Goal: Check status: Check status

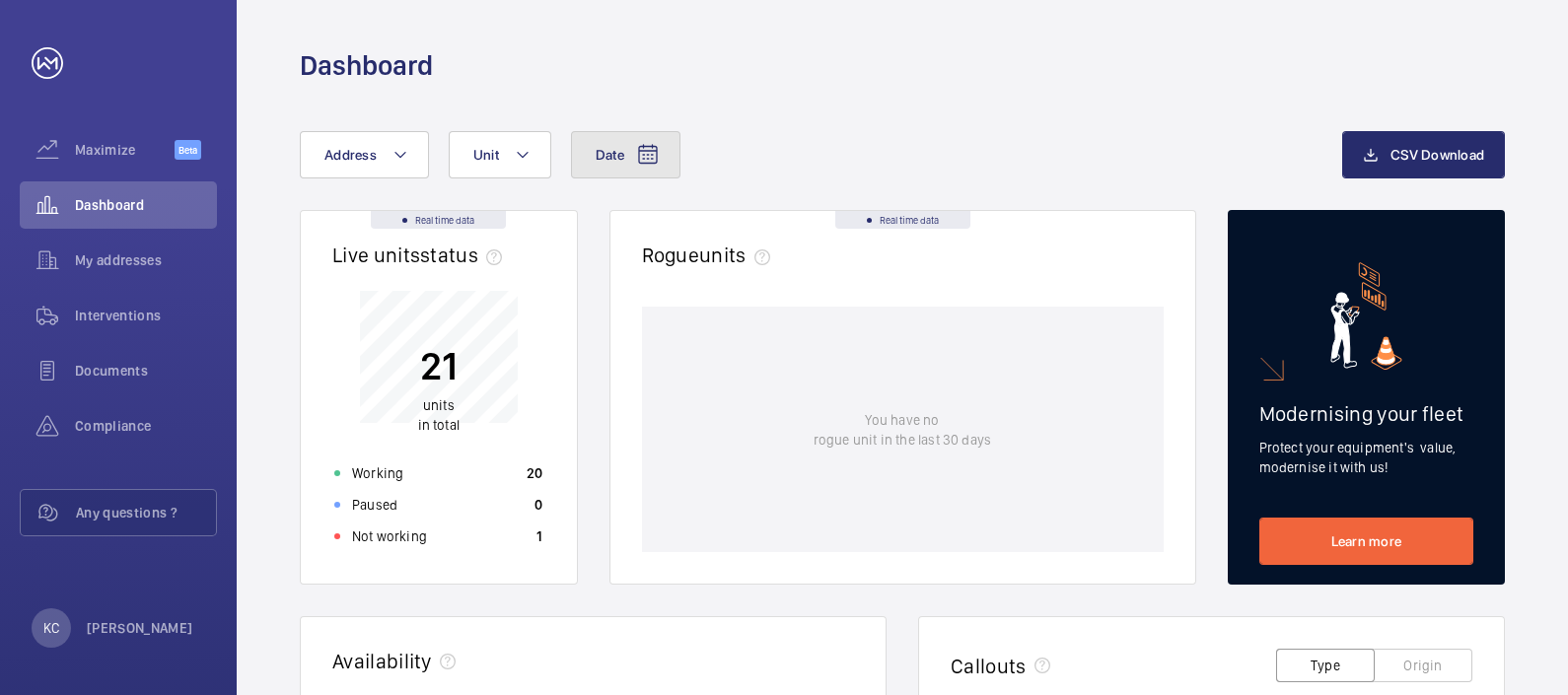
click at [646, 149] on mat-icon at bounding box center [648, 155] width 24 height 24
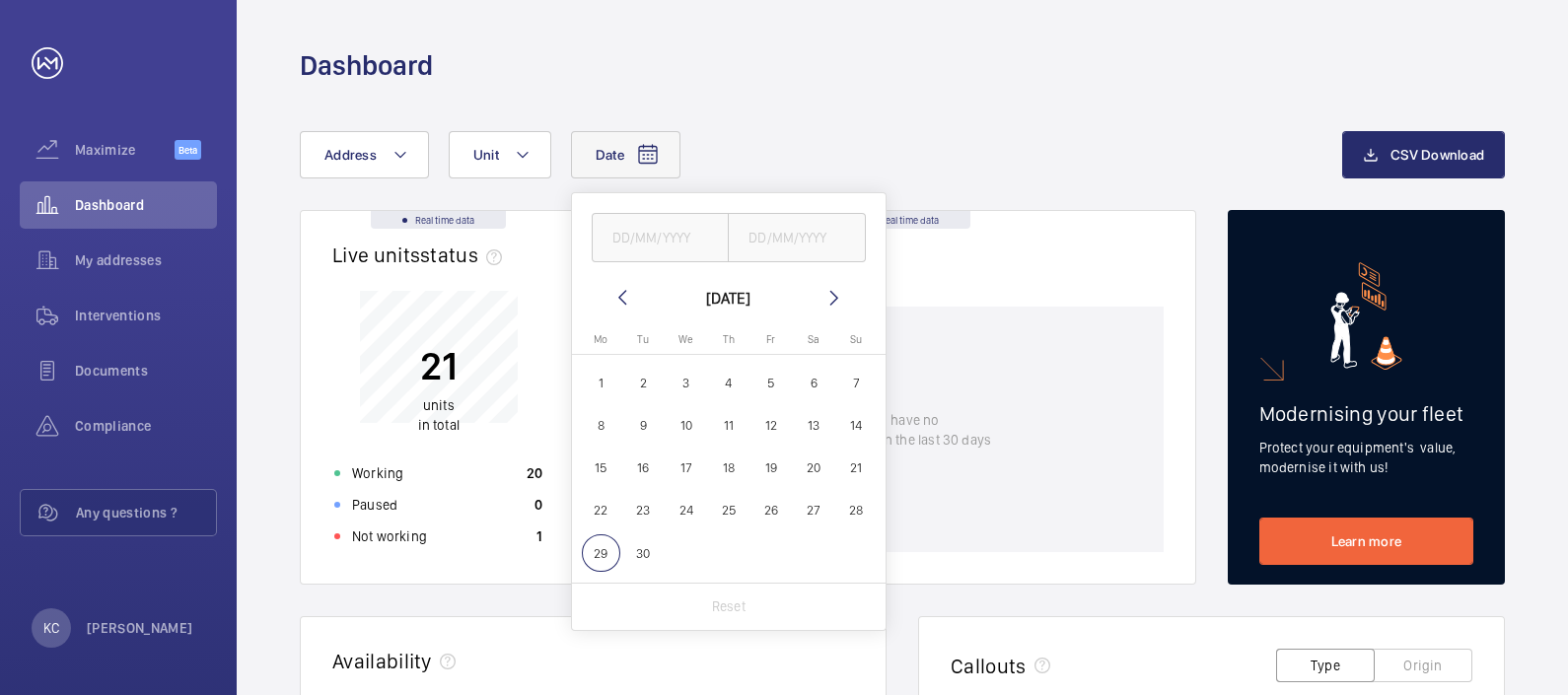
click at [601, 510] on span "22" at bounding box center [601, 511] width 39 height 39
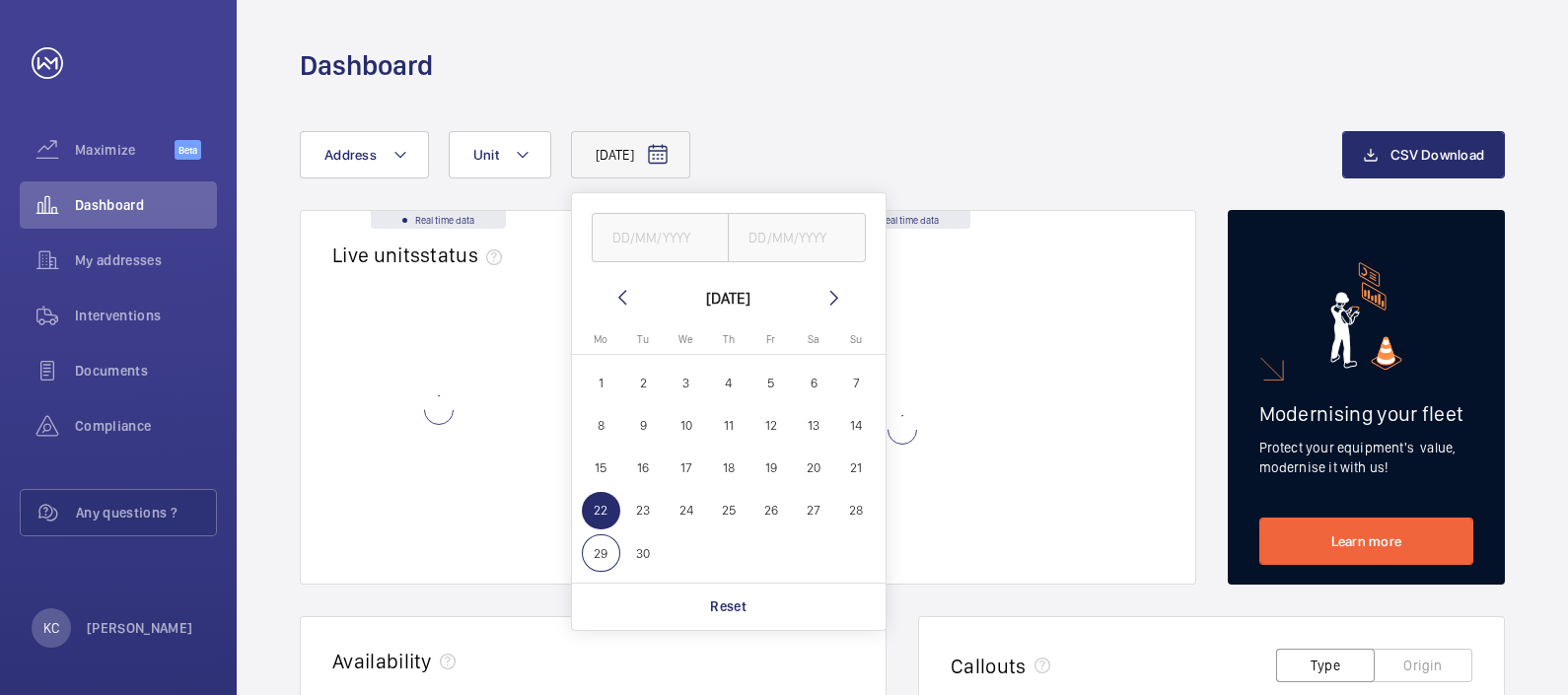
type input "[DATE]"
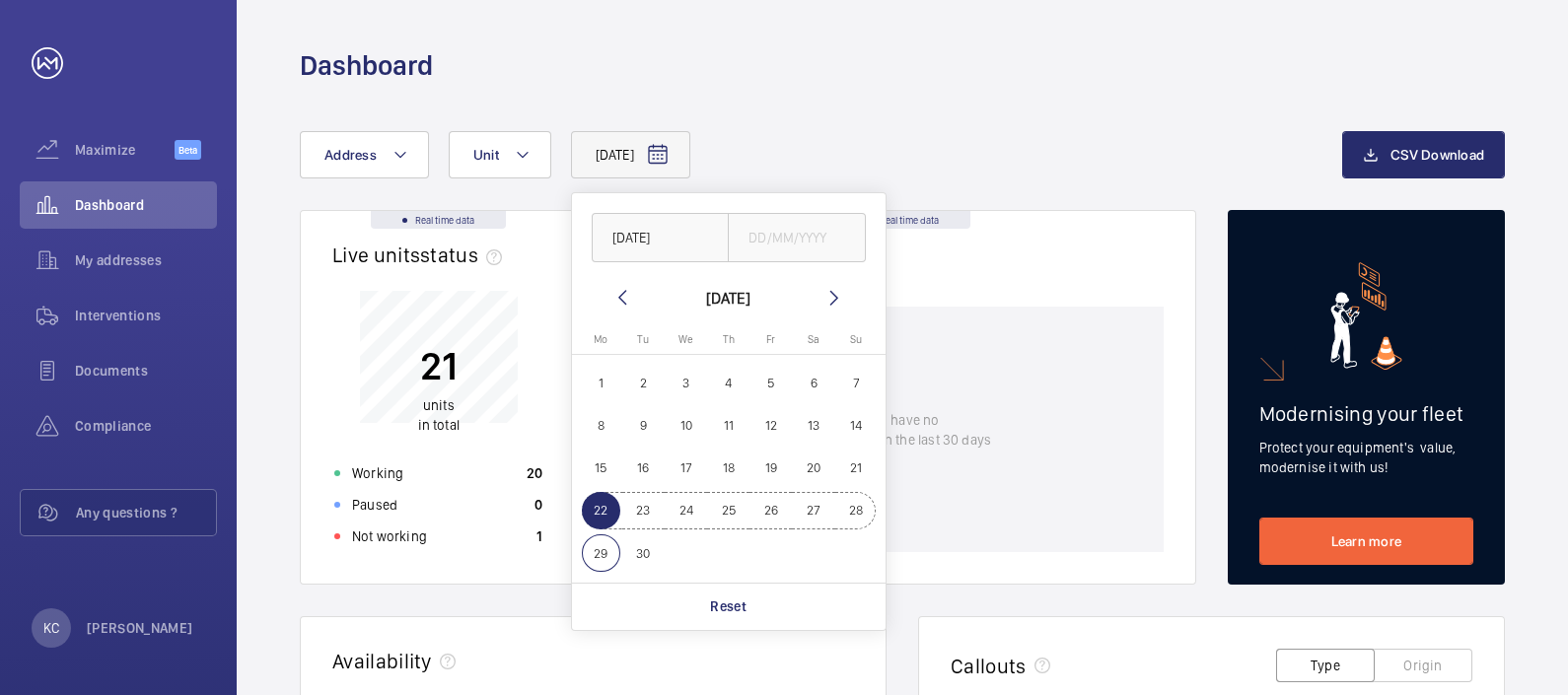
click at [860, 505] on span "28" at bounding box center [856, 511] width 39 height 39
type input "[DATE]"
click at [1083, 133] on div "[DATE] - [DATE] [DATE] [DATE] [DATE] [DATE] Mo [DATE] Tu [DATE] We [DATE] Th [D…" at bounding box center [821, 154] width 1043 height 47
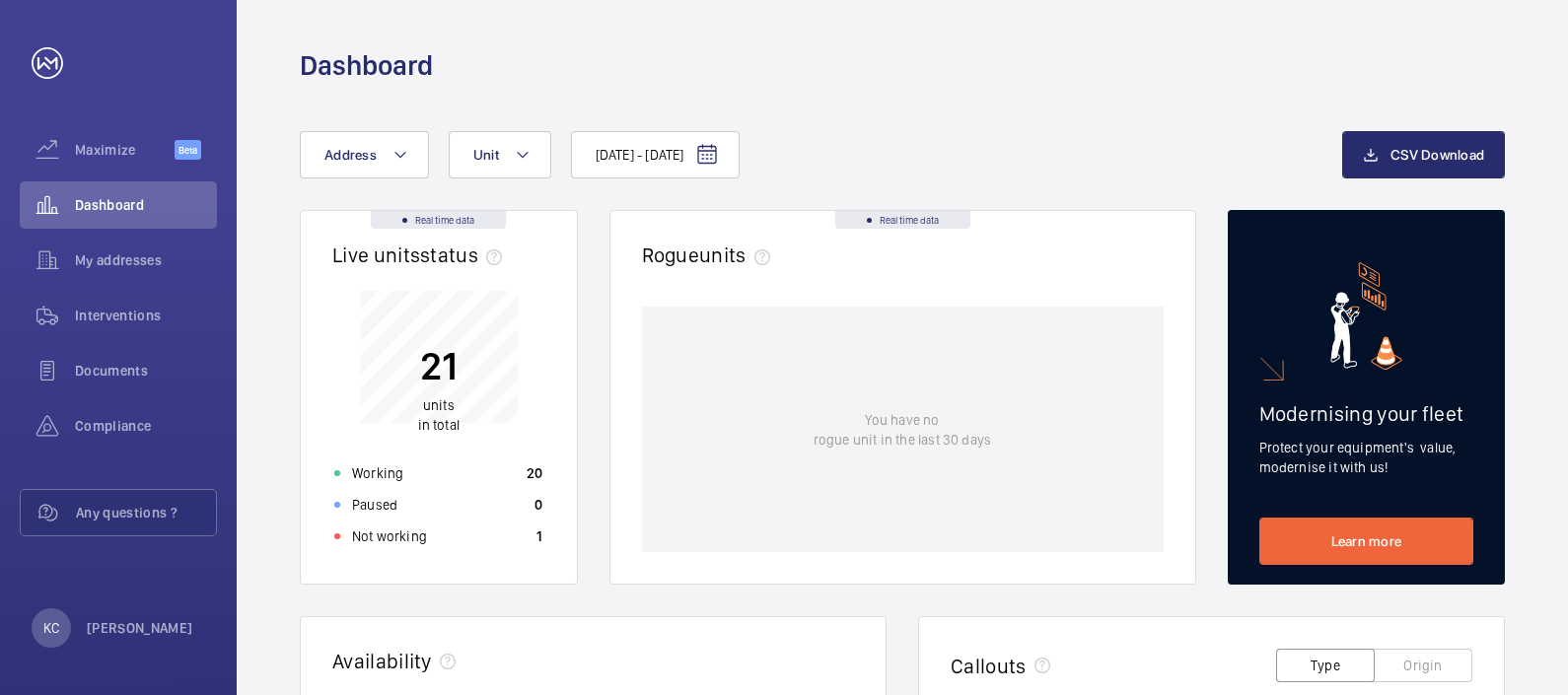
scroll to position [607, 0]
